Goal: Transaction & Acquisition: Purchase product/service

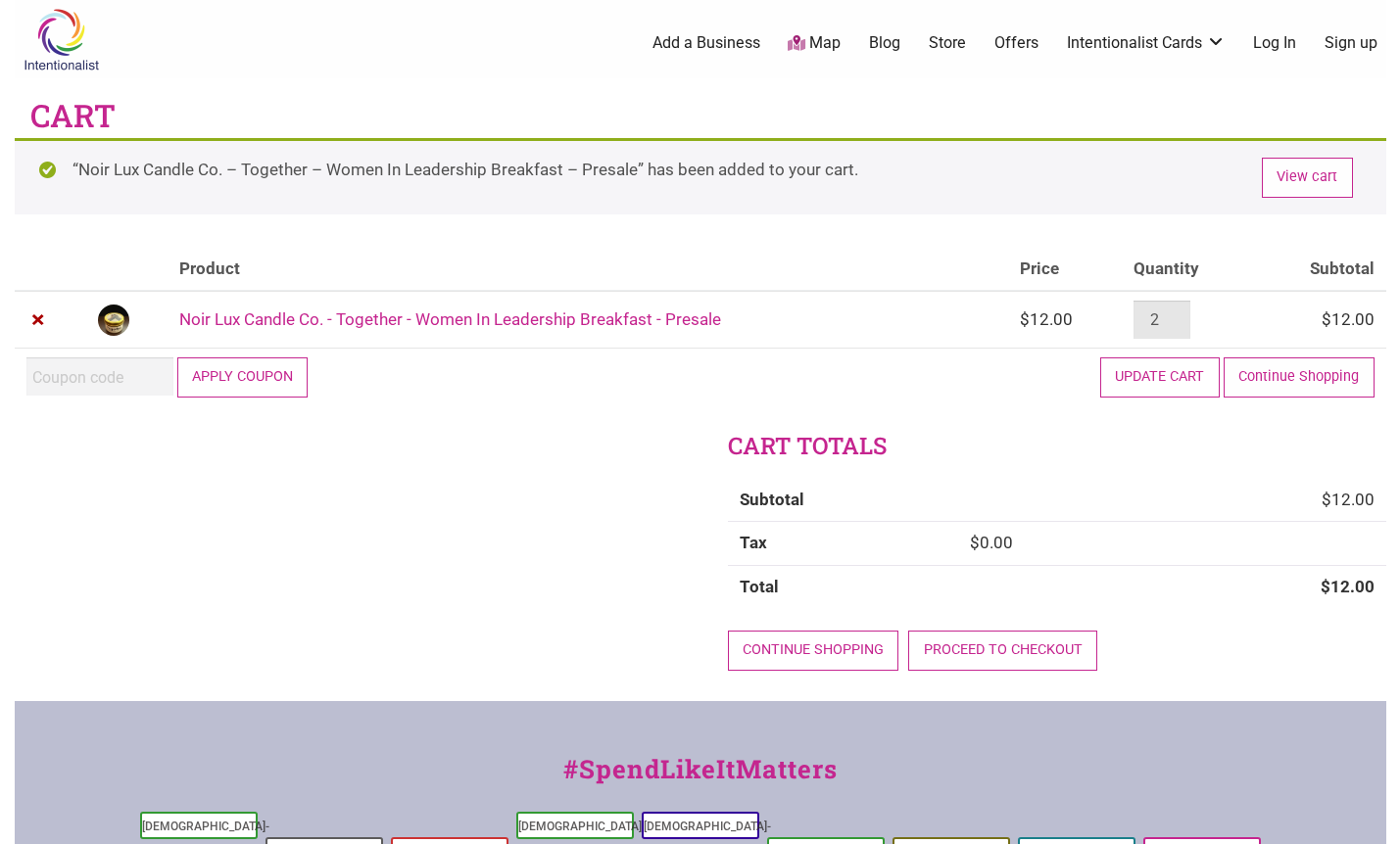
click at [1179, 318] on input "2" at bounding box center [1162, 319] width 57 height 39
click at [1179, 316] on input "3" at bounding box center [1162, 319] width 57 height 39
click at [1179, 316] on input "4" at bounding box center [1162, 319] width 57 height 39
click at [1179, 316] on input "5" at bounding box center [1162, 319] width 57 height 39
click at [1179, 316] on input "6" at bounding box center [1162, 319] width 57 height 39
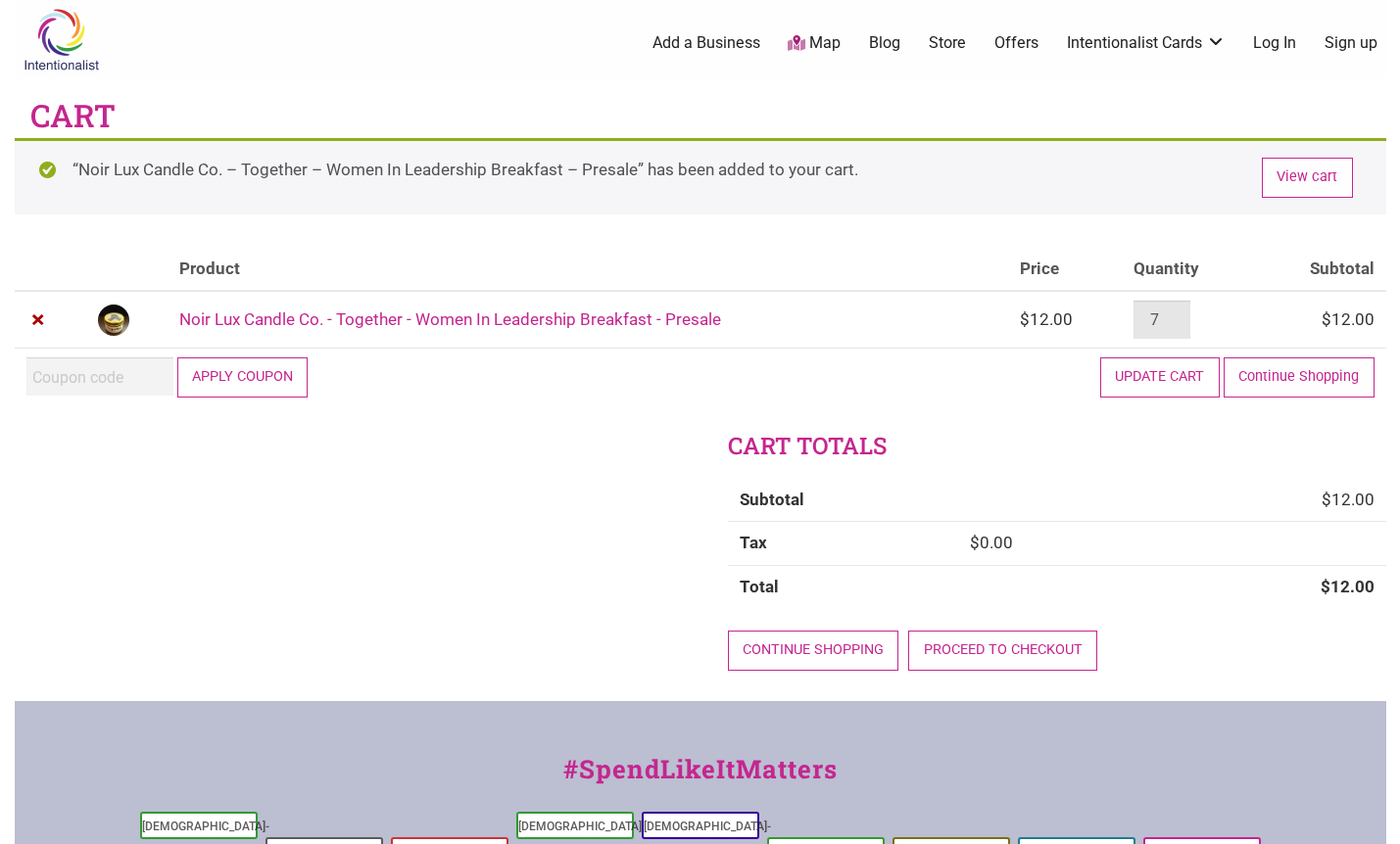
click at [1179, 316] on input "7" at bounding box center [1162, 319] width 57 height 39
click at [1179, 316] on input "8" at bounding box center [1162, 319] width 57 height 39
click at [1179, 316] on input "9" at bounding box center [1162, 319] width 57 height 39
type input "10"
click at [1179, 316] on input "10" at bounding box center [1162, 319] width 57 height 39
